Goal: Task Accomplishment & Management: Manage account settings

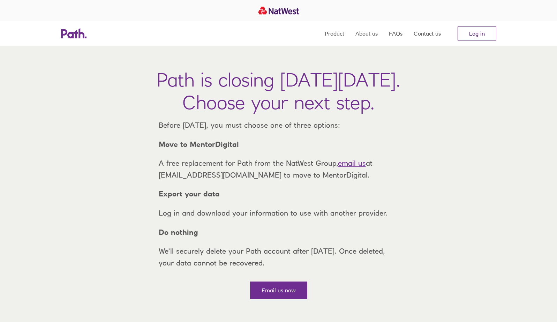
click at [486, 37] on link "Log in" at bounding box center [476, 33] width 39 height 14
